Goal: Task Accomplishment & Management: Manage account settings

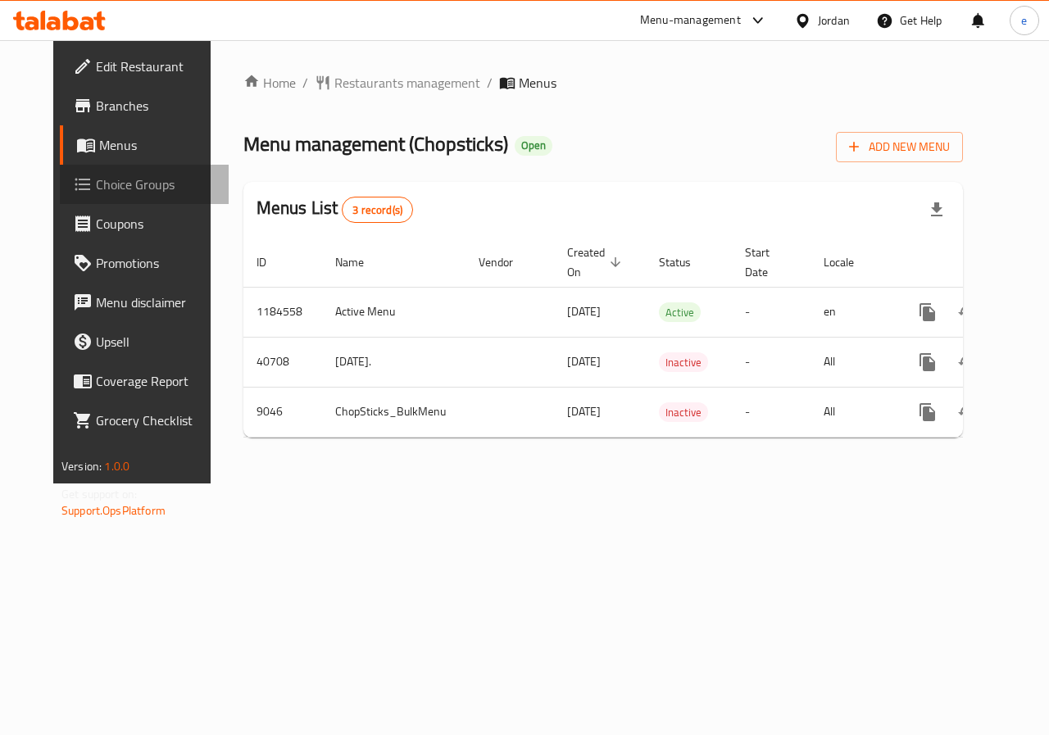
click at [96, 186] on span "Choice Groups" at bounding box center [156, 185] width 120 height 20
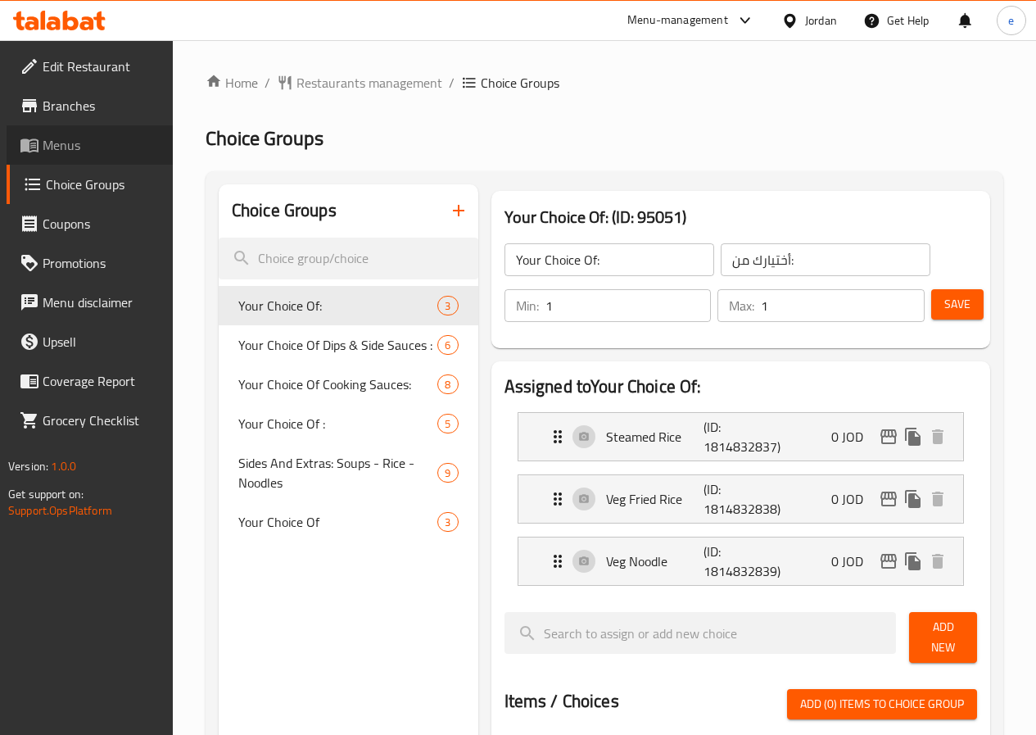
click at [70, 145] on span "Menus" at bounding box center [101, 145] width 117 height 20
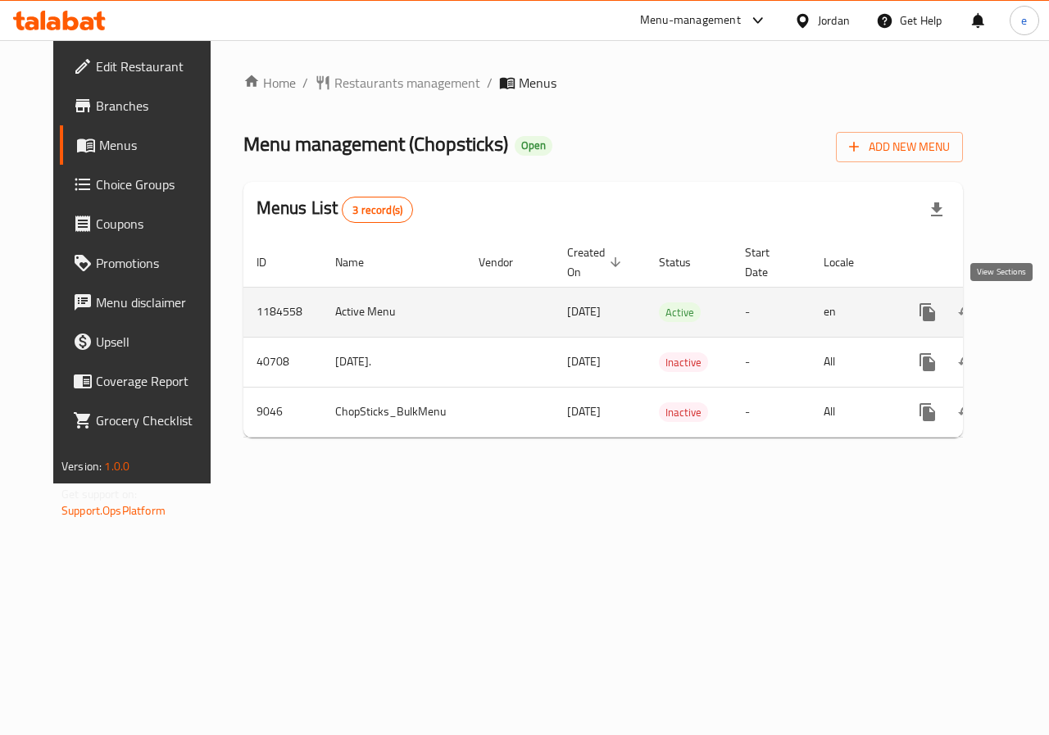
click at [1038, 315] on icon "enhanced table" at bounding box center [1045, 312] width 15 height 15
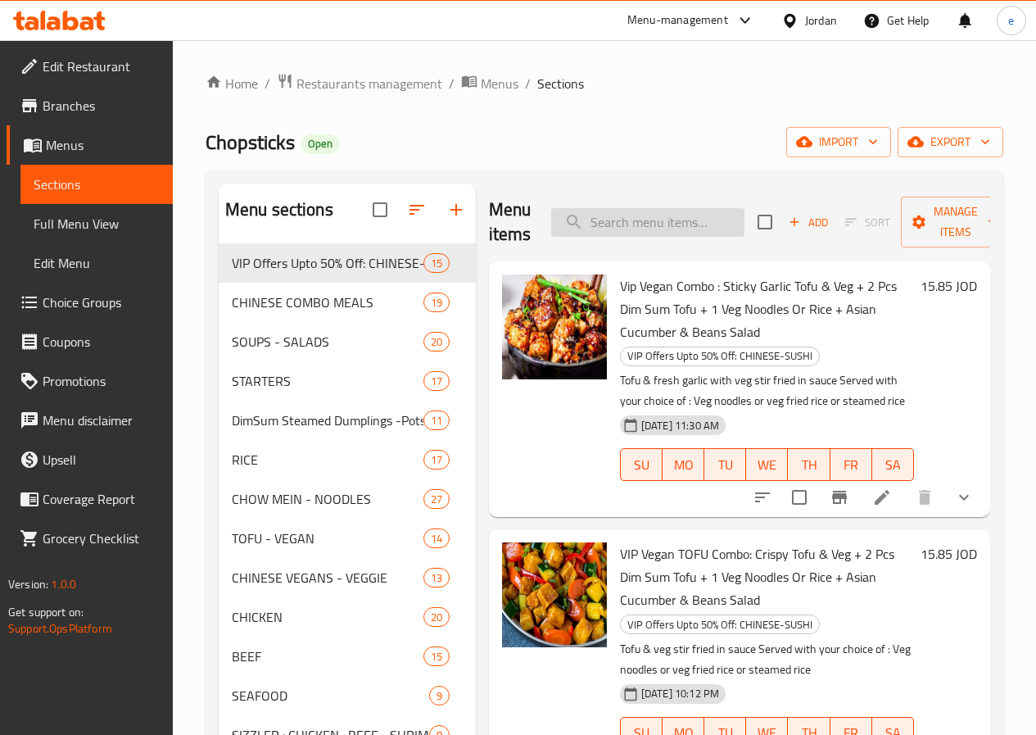
click at [588, 224] on input "search" at bounding box center [647, 222] width 193 height 29
paste input "36678"
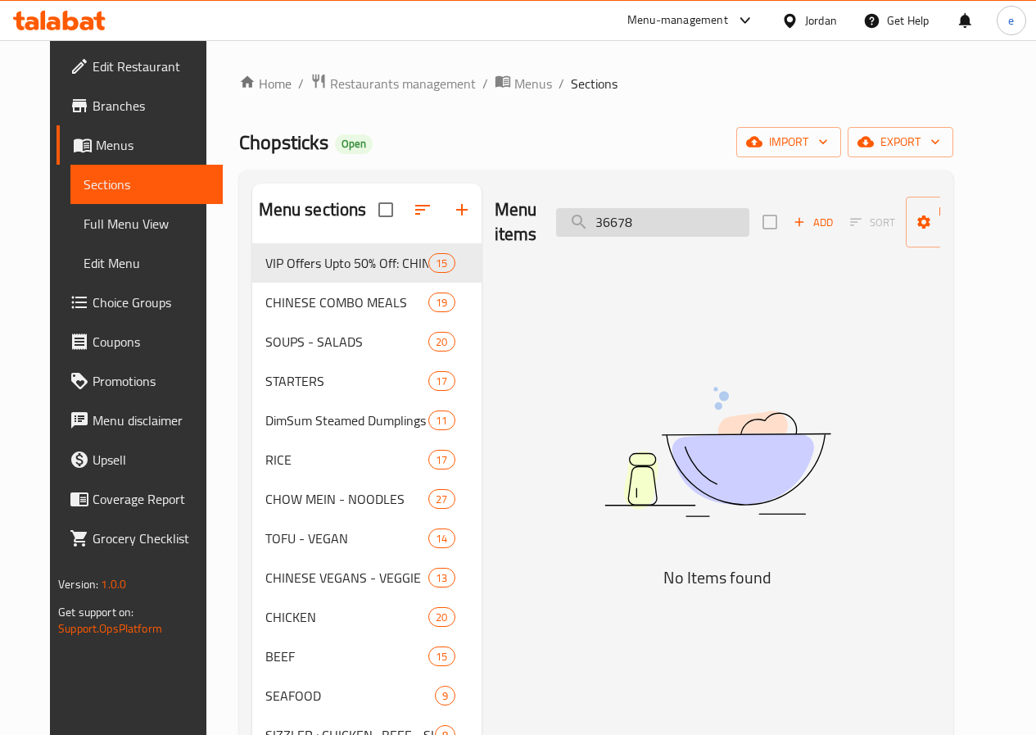
click at [701, 222] on input "36678" at bounding box center [652, 222] width 193 height 29
click at [655, 225] on input "36678" at bounding box center [652, 222] width 193 height 29
drag, startPoint x: 654, startPoint y: 227, endPoint x: 614, endPoint y: 233, distance: 40.6
click at [614, 233] on input "36678" at bounding box center [652, 222] width 193 height 29
type input "3"
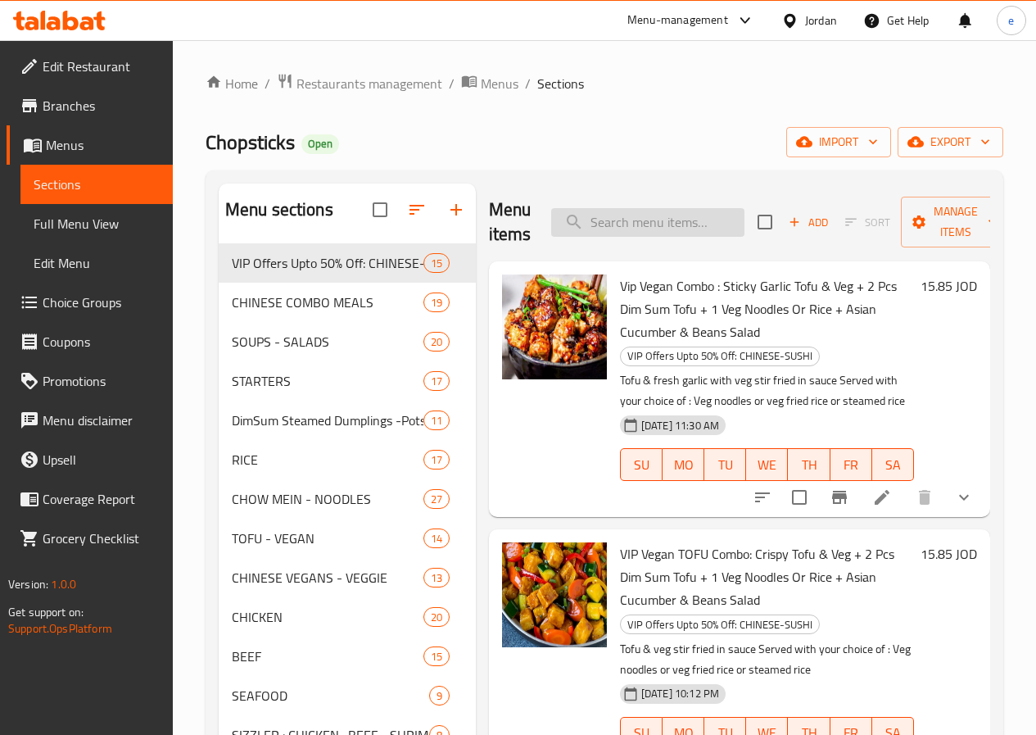
click at [577, 220] on input "search" at bounding box center [647, 222] width 193 height 29
paste input "Vegan Plain Fried Rice in Asian Sauces No Vegetables"
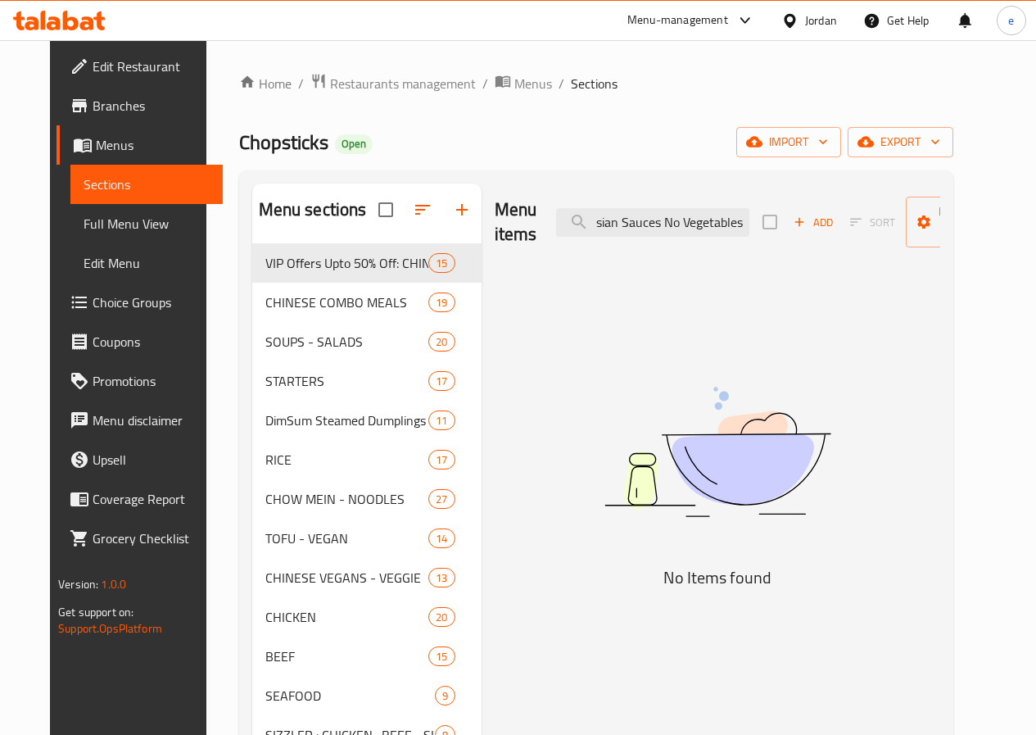
scroll to position [229, 0]
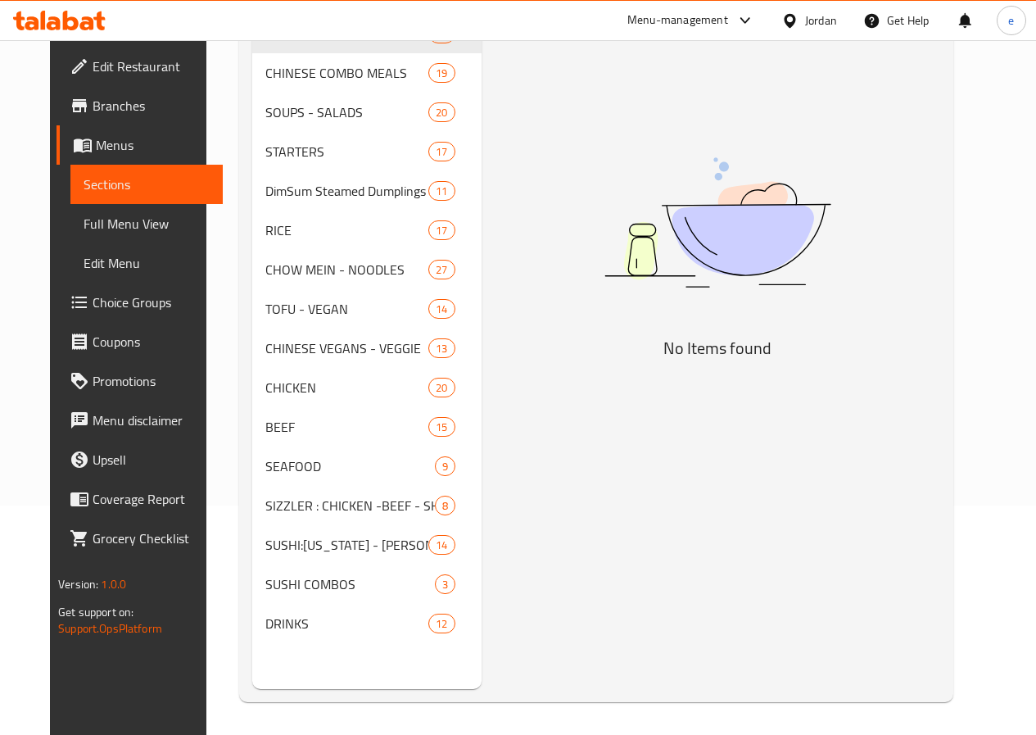
type input "Vegan Plain Fried Rice in Asian Sauces No Vegetables"
click at [98, 297] on span "Choice Groups" at bounding box center [151, 303] width 117 height 20
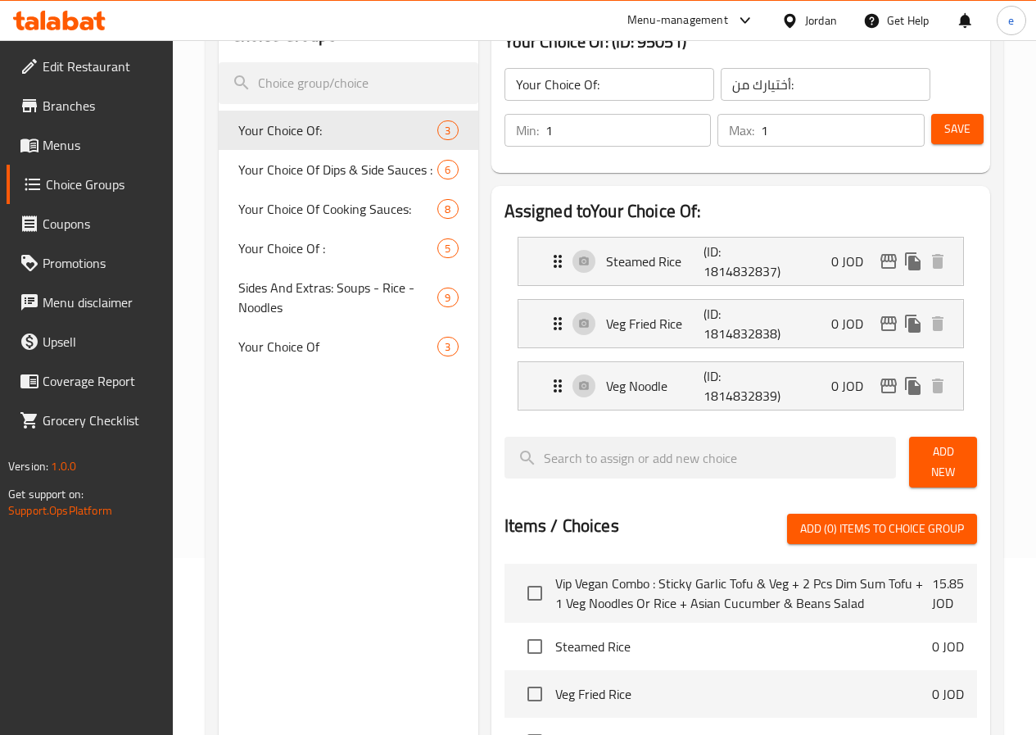
scroll to position [147, 0]
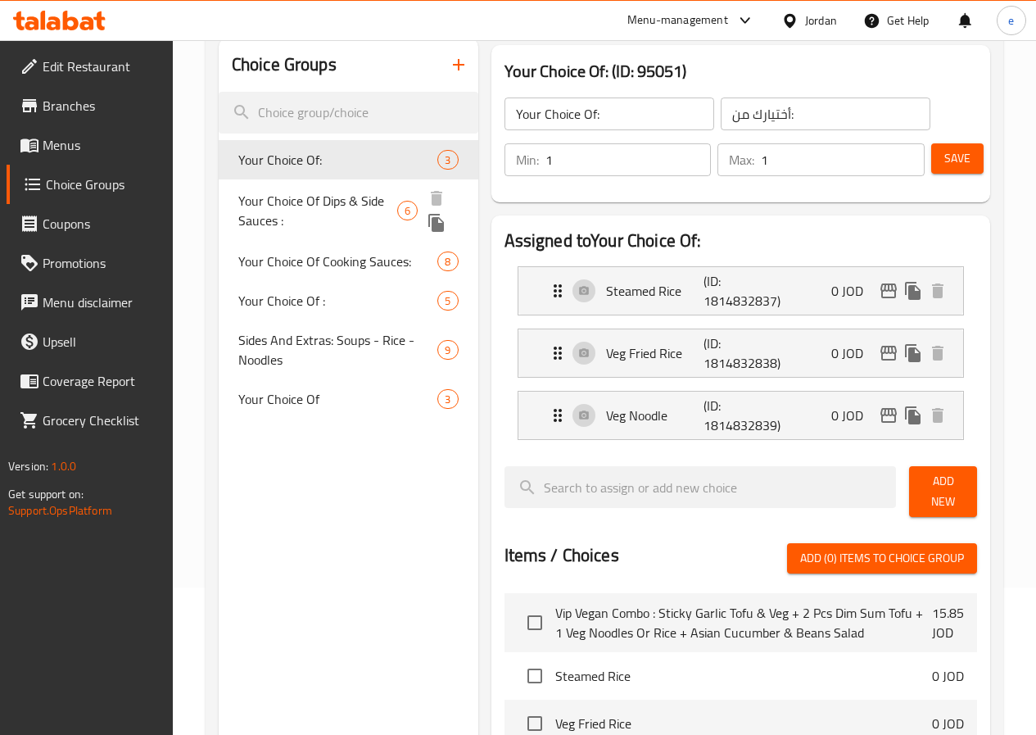
click at [284, 217] on span "Your Choice Of Dips & Side Sauces :" at bounding box center [317, 210] width 159 height 39
type input "Your Choice Of Dips & Side Sauces :"
type input "اختيارك من [DEMOGRAPHIC_DATA] والغموس:"
type input "0"
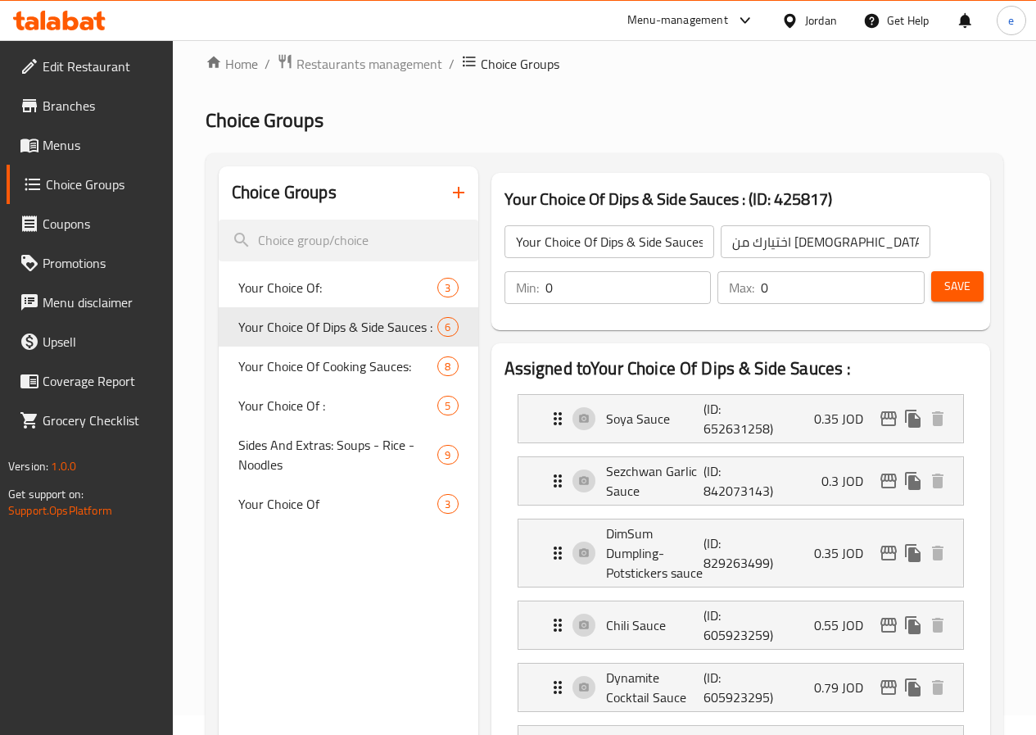
scroll to position [0, 0]
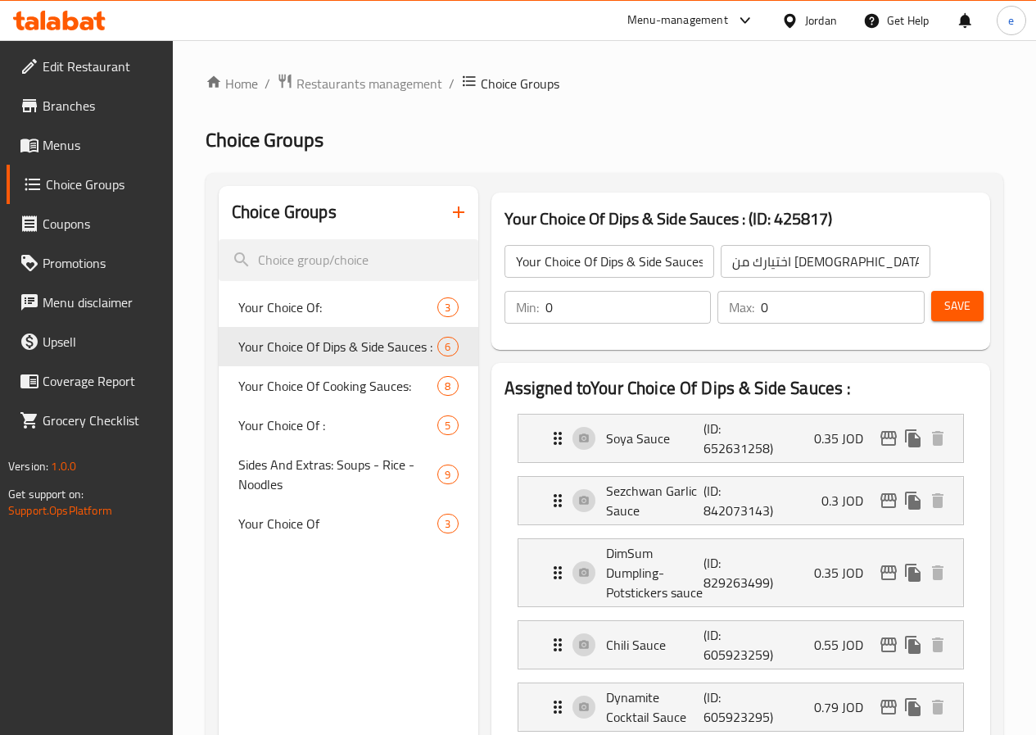
click at [95, 102] on span "Branches" at bounding box center [101, 106] width 117 height 20
